Goal: Information Seeking & Learning: Learn about a topic

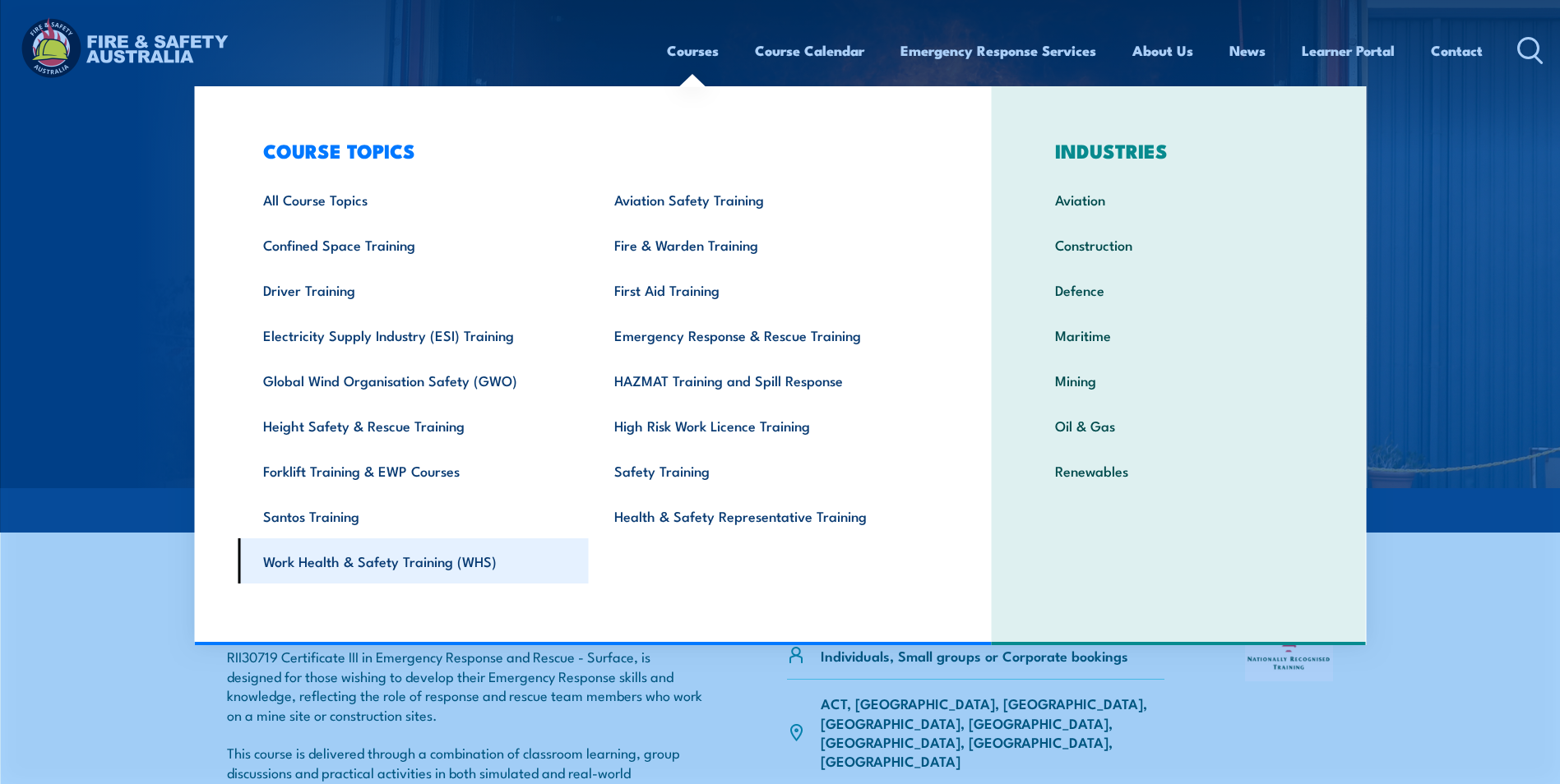
click at [405, 562] on link "Work Health & Safety Training (WHS)" at bounding box center [413, 560] width 351 height 45
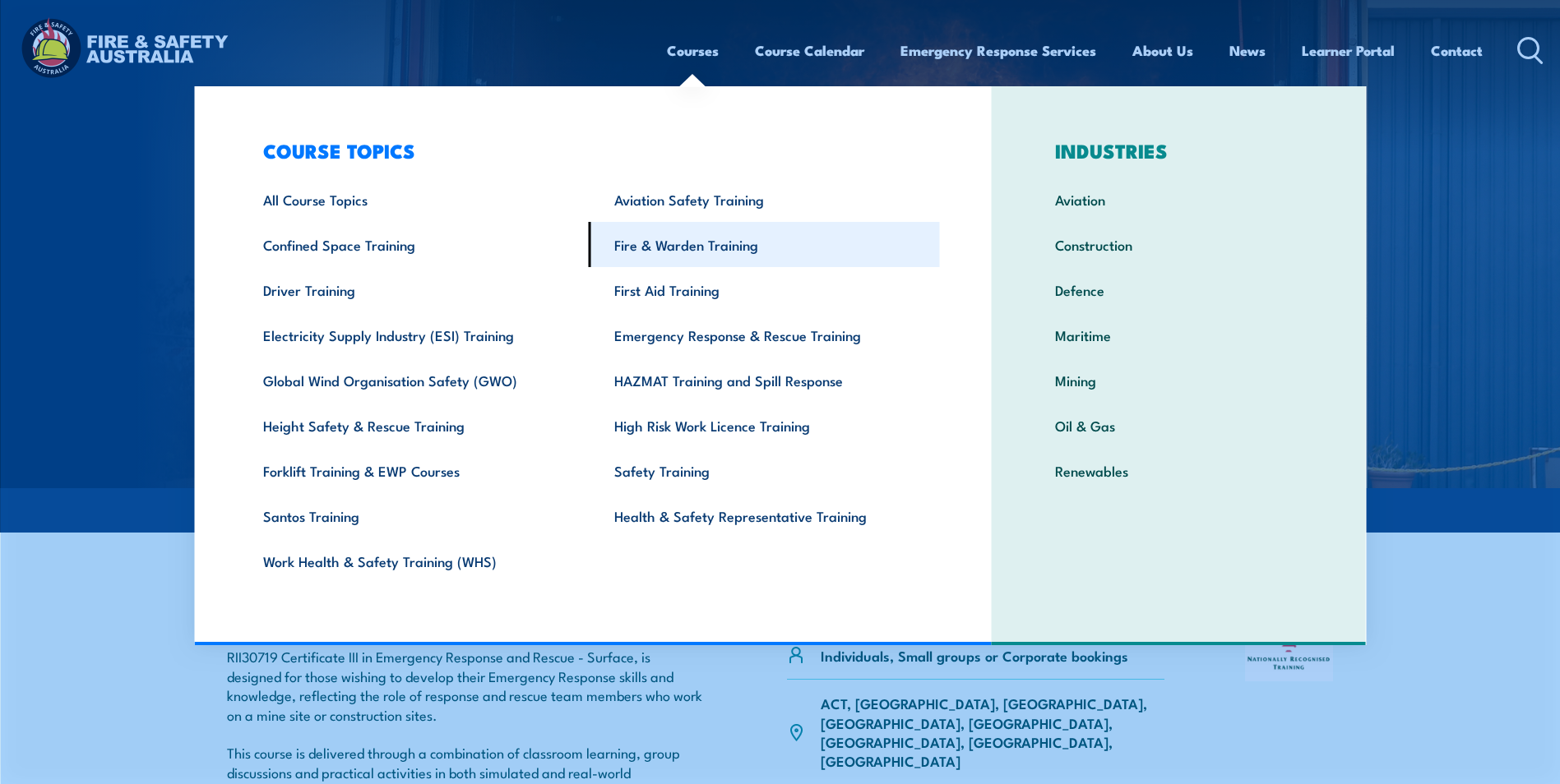
click at [682, 246] on link "Fire & Warden Training" at bounding box center [764, 243] width 351 height 45
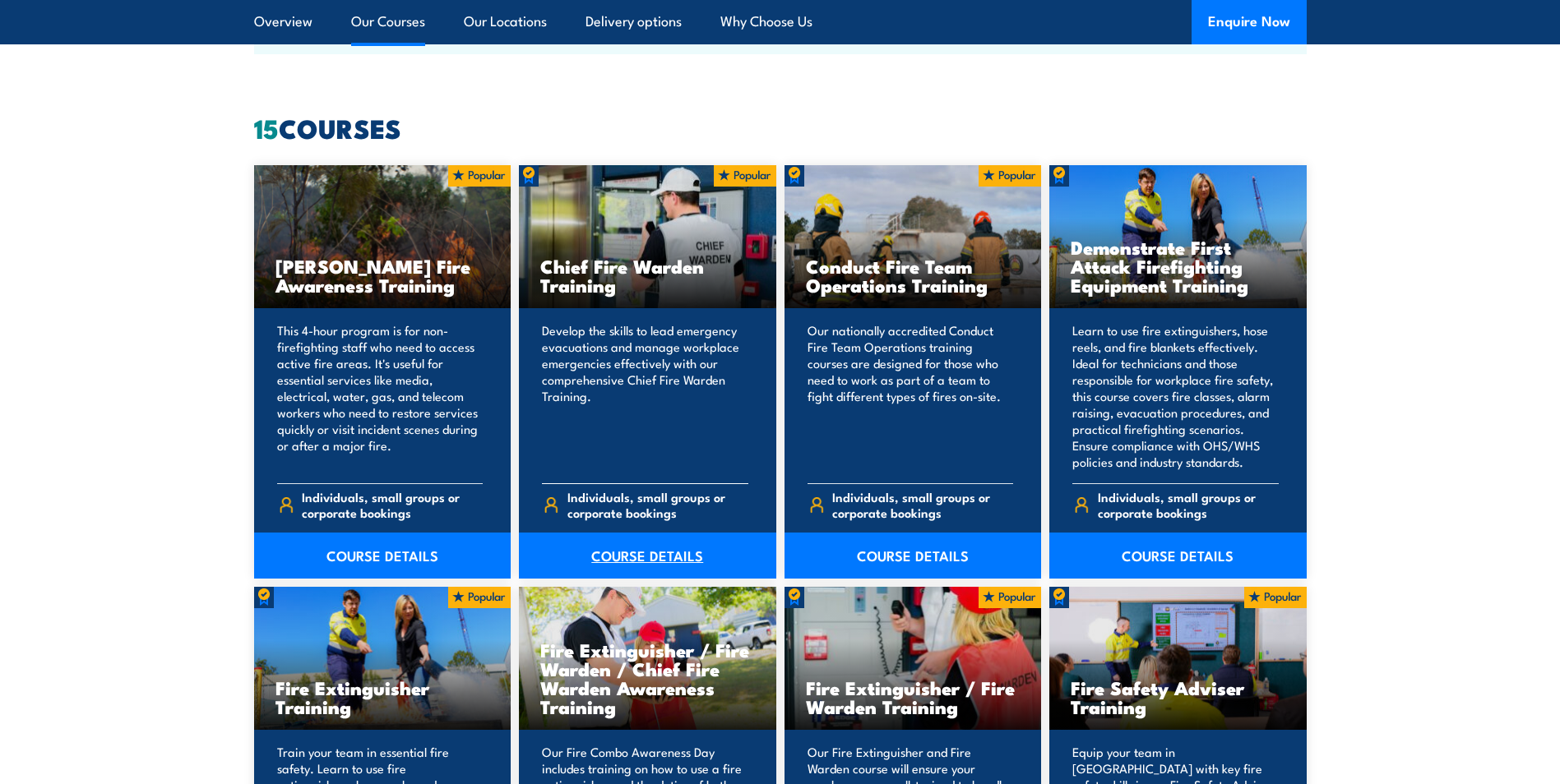
scroll to position [1315, 0]
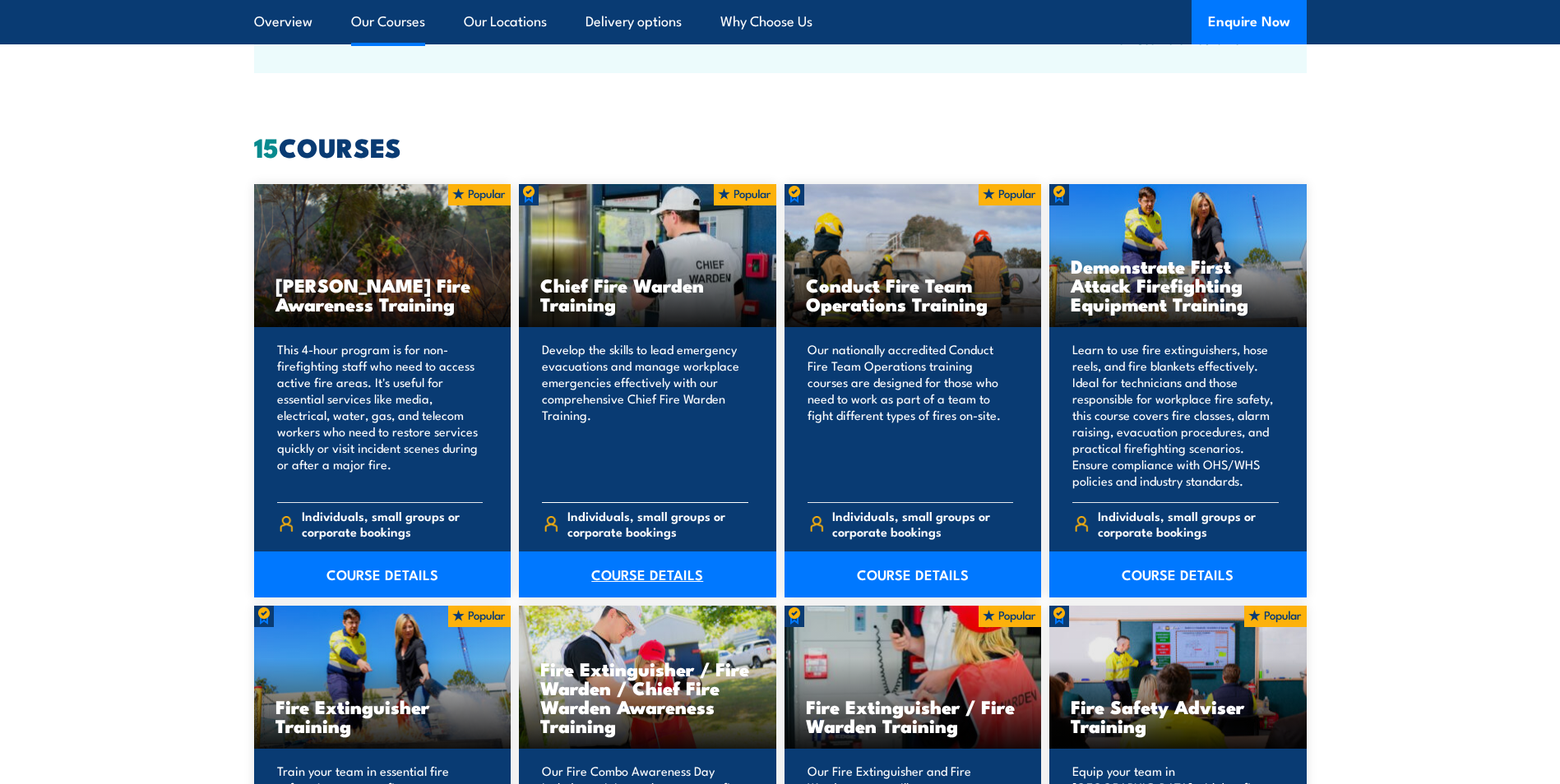
click at [639, 574] on link "COURSE DETAILS" at bounding box center [647, 574] width 258 height 46
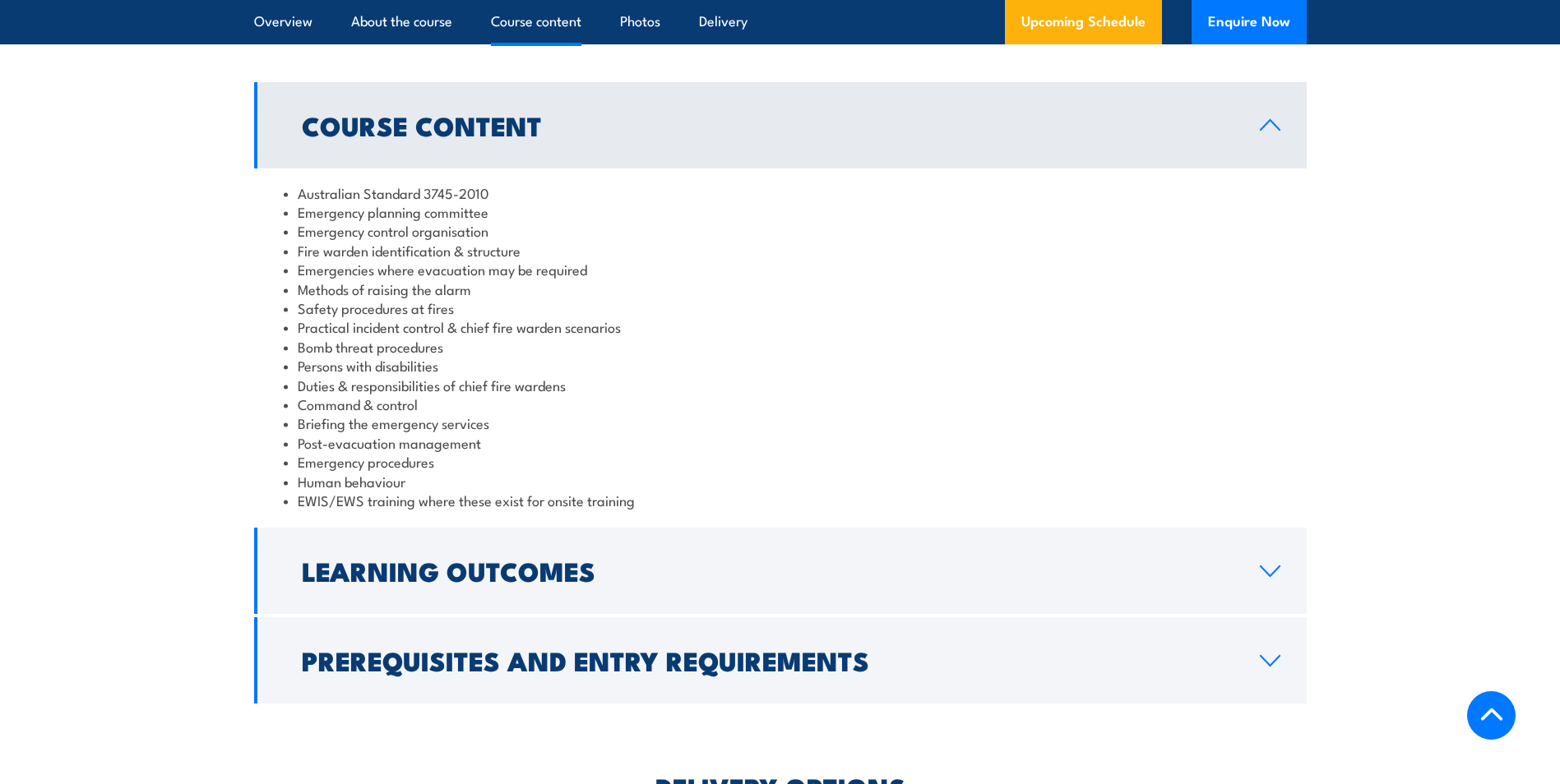
scroll to position [1644, 0]
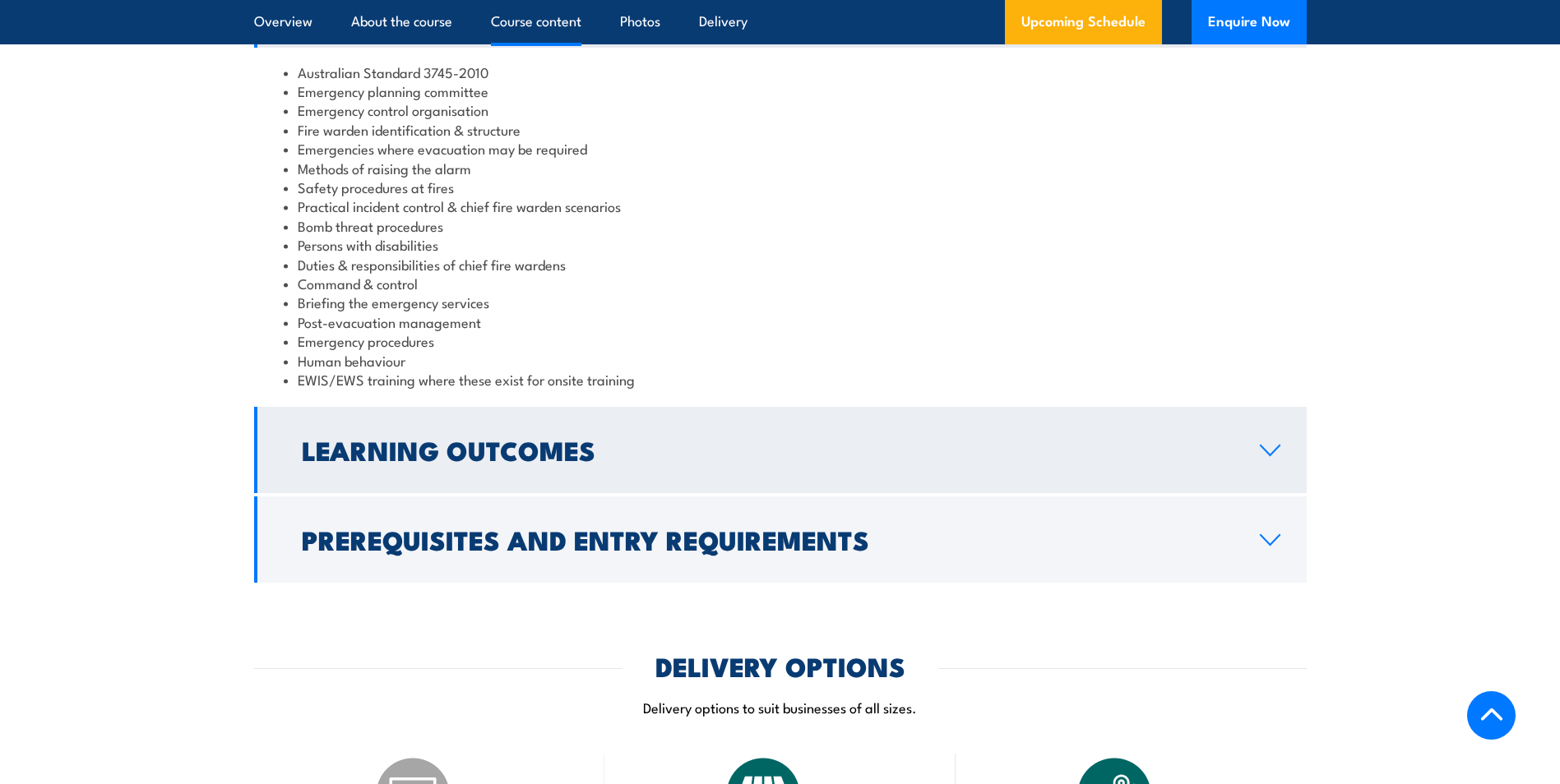
click at [530, 445] on h2 "Learning Outcomes" at bounding box center [767, 449] width 932 height 23
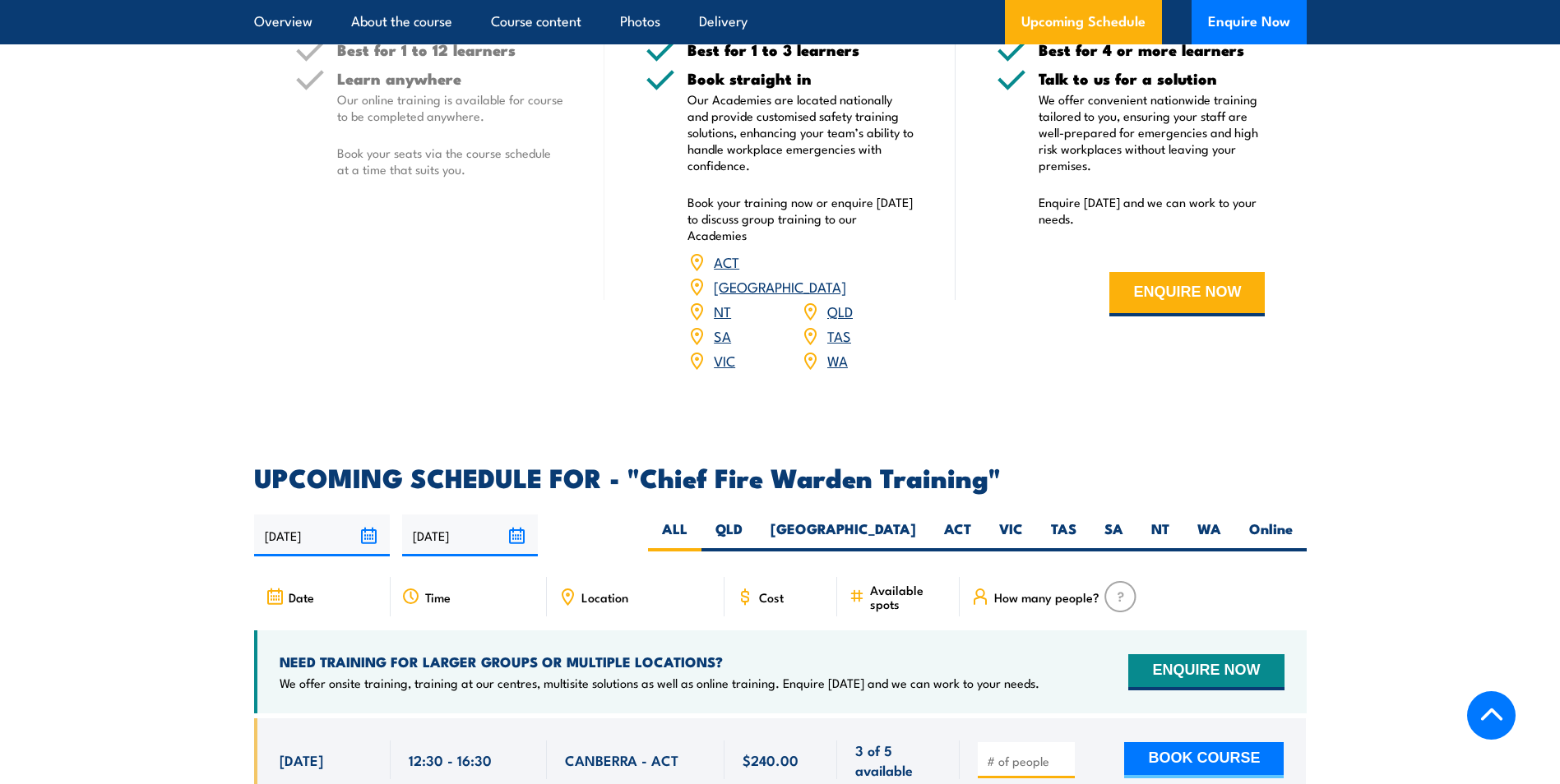
scroll to position [2465, 0]
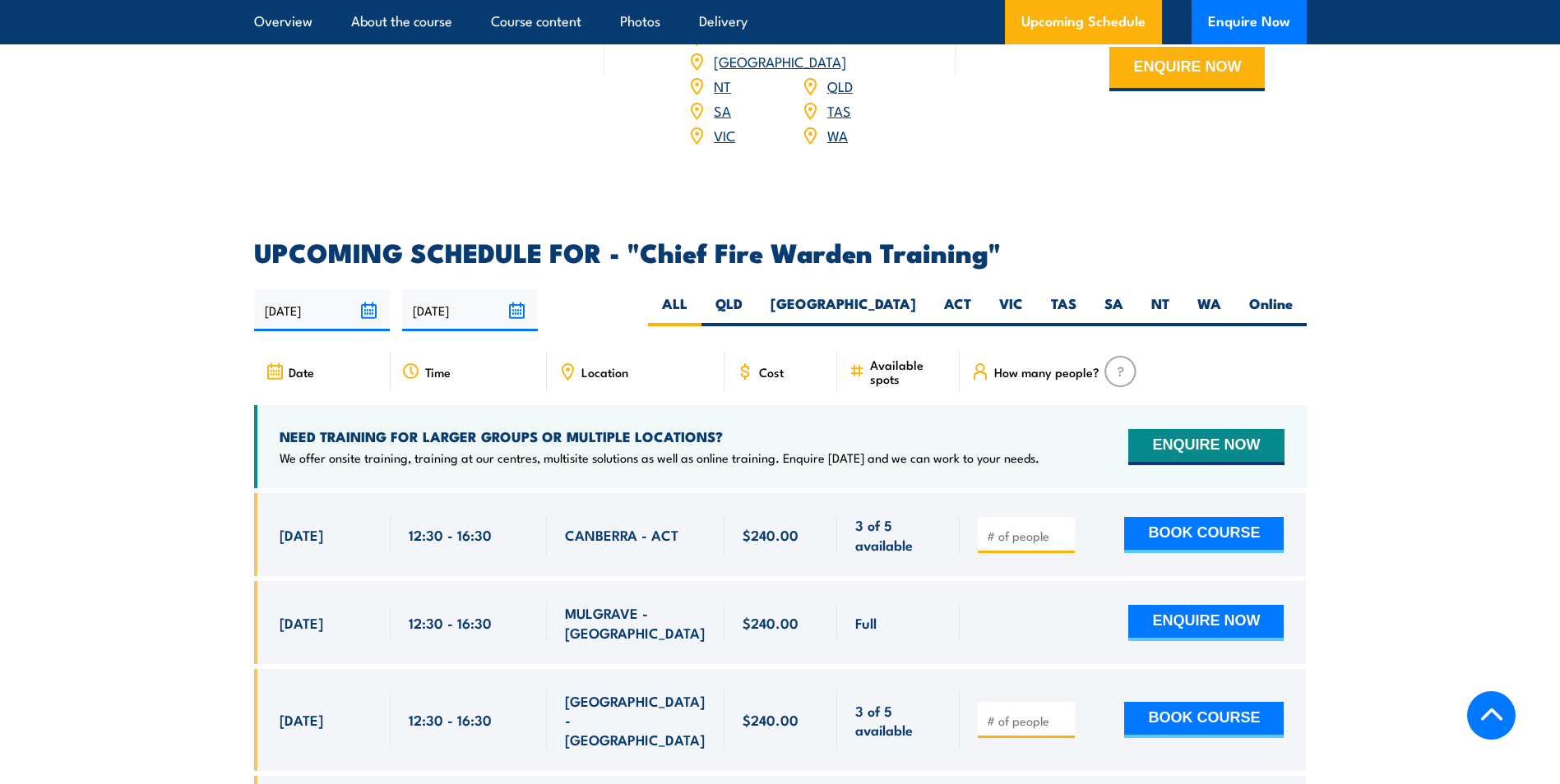
click at [585, 365] on span "Location" at bounding box center [605, 372] width 47 height 14
click at [757, 294] on label "QLD" at bounding box center [728, 310] width 55 height 32
click at [753, 294] on input "QLD" at bounding box center [748, 299] width 11 height 11
radio input "true"
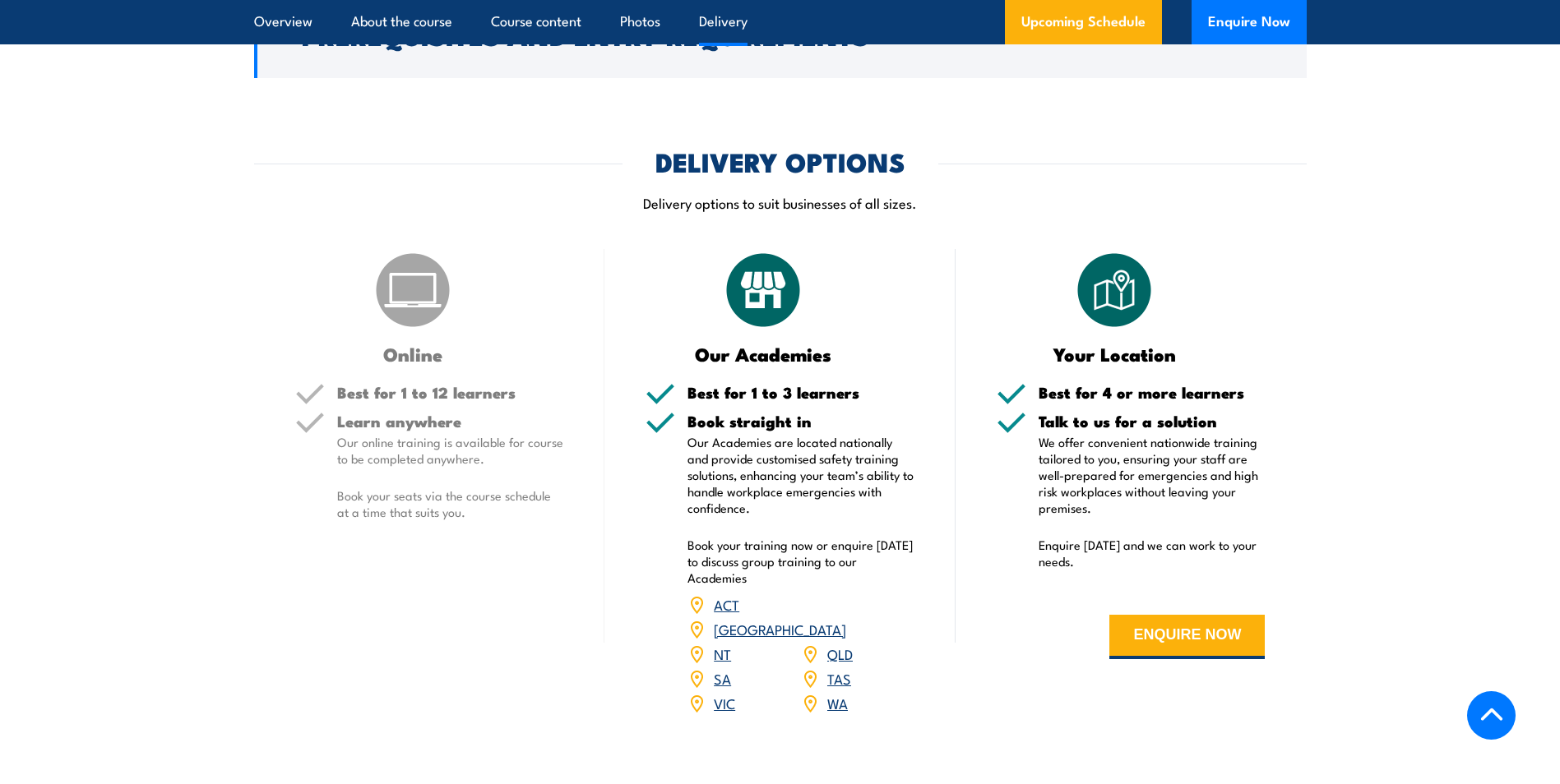
scroll to position [2192, 0]
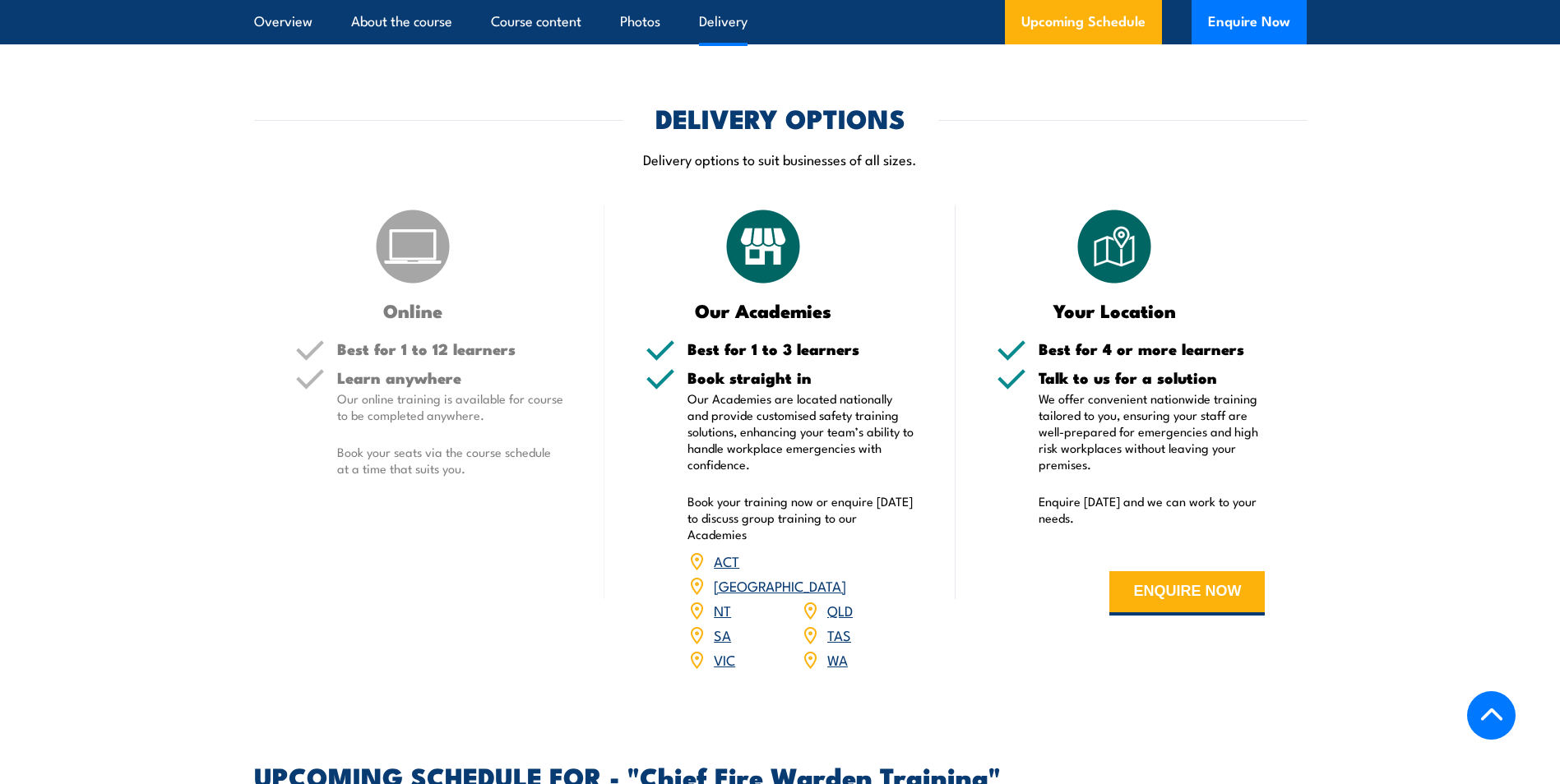
click at [838, 600] on link "QLD" at bounding box center [840, 610] width 26 height 20
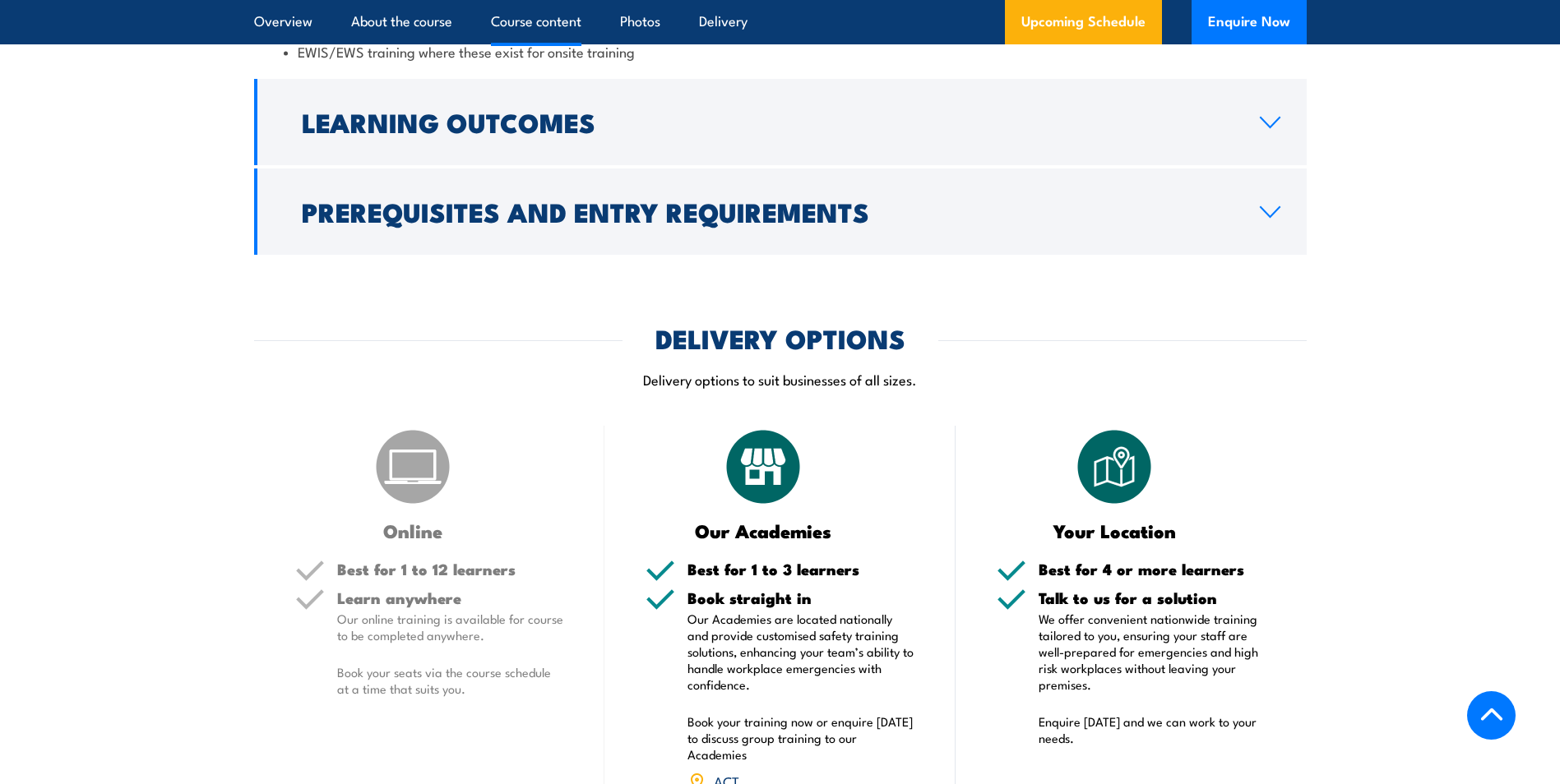
scroll to position [1863, 0]
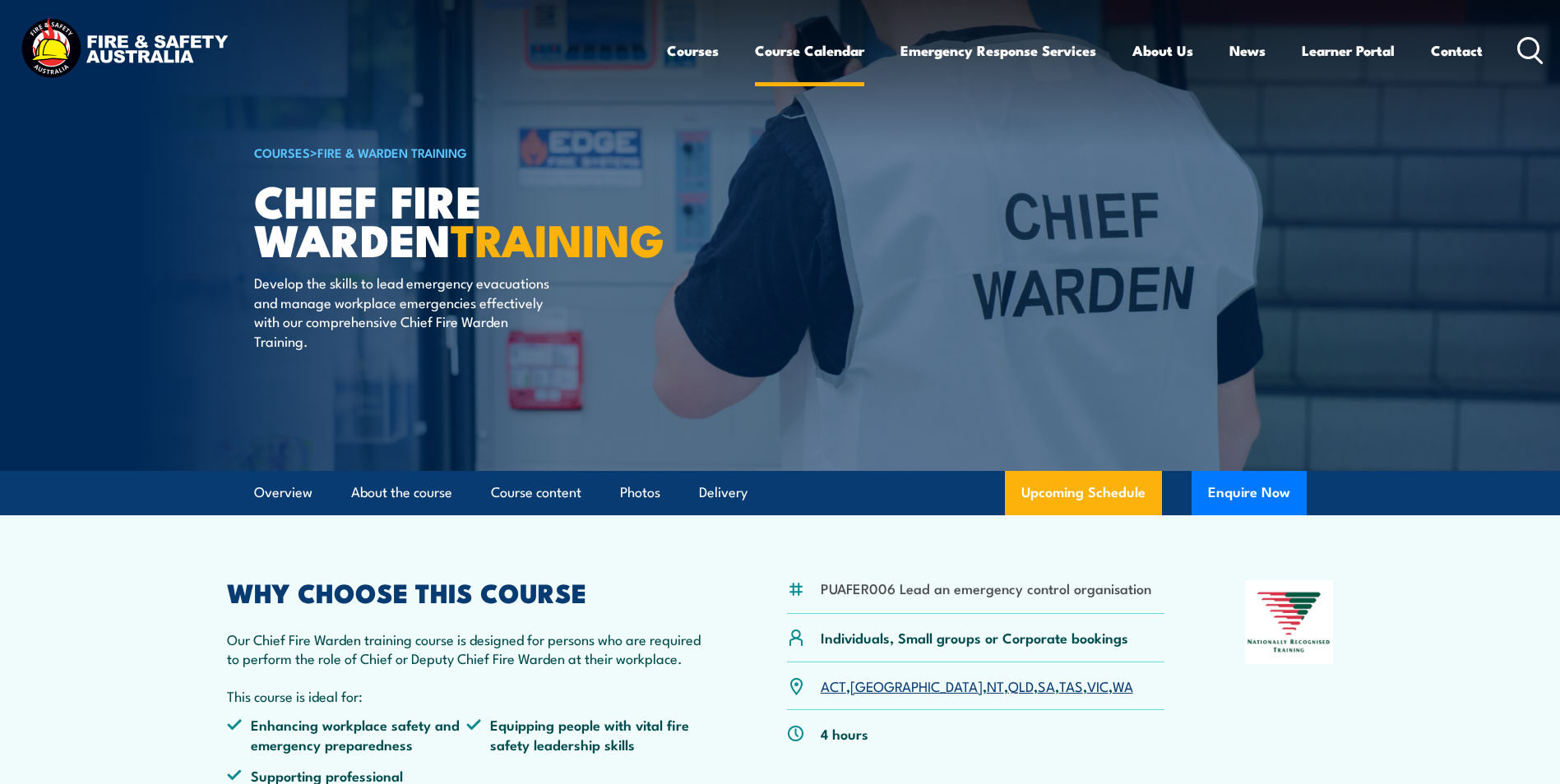
click at [789, 54] on link "Course Calendar" at bounding box center [809, 51] width 109 height 44
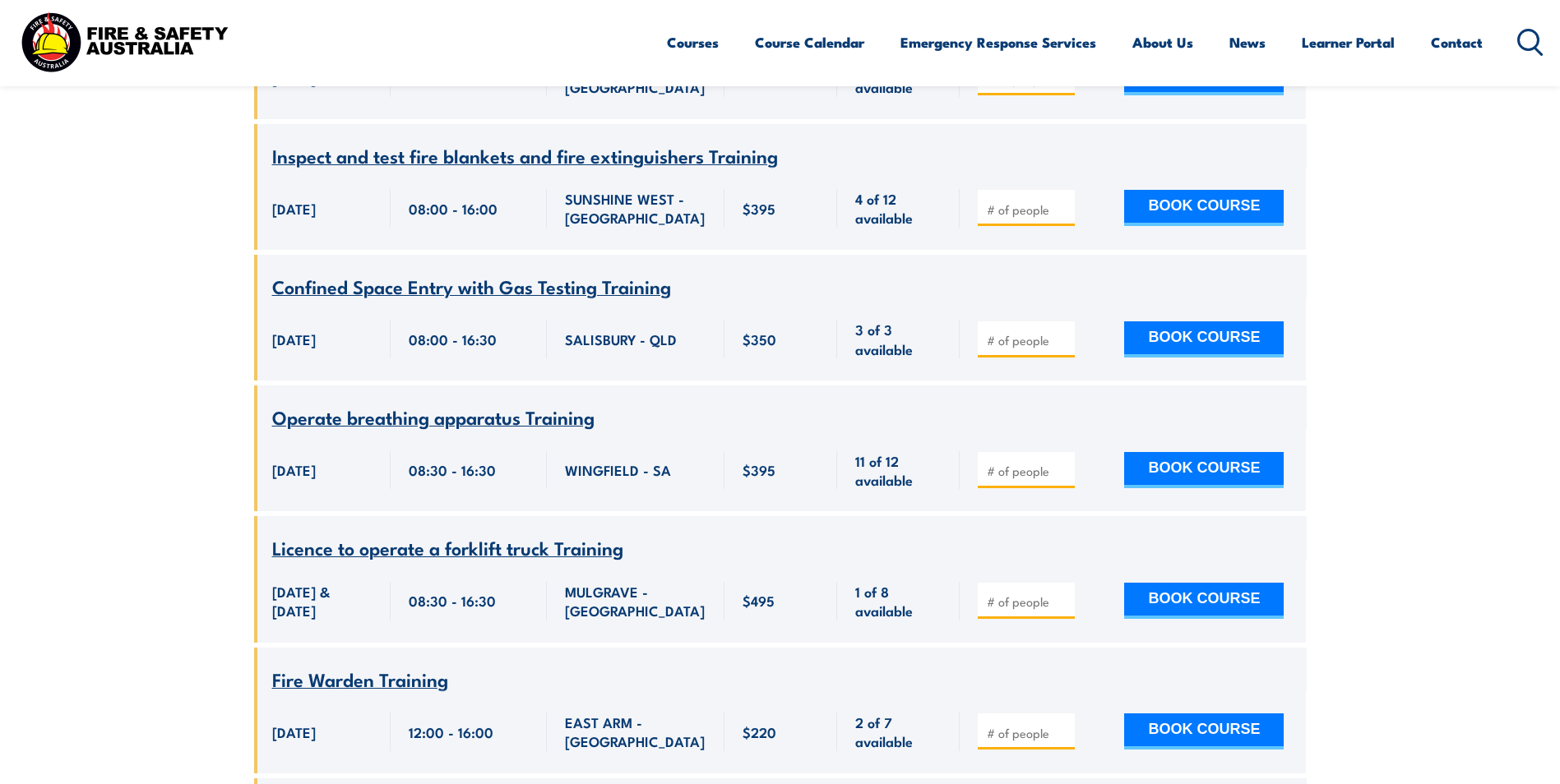
scroll to position [2712, 0]
